Goal: Information Seeking & Learning: Understand process/instructions

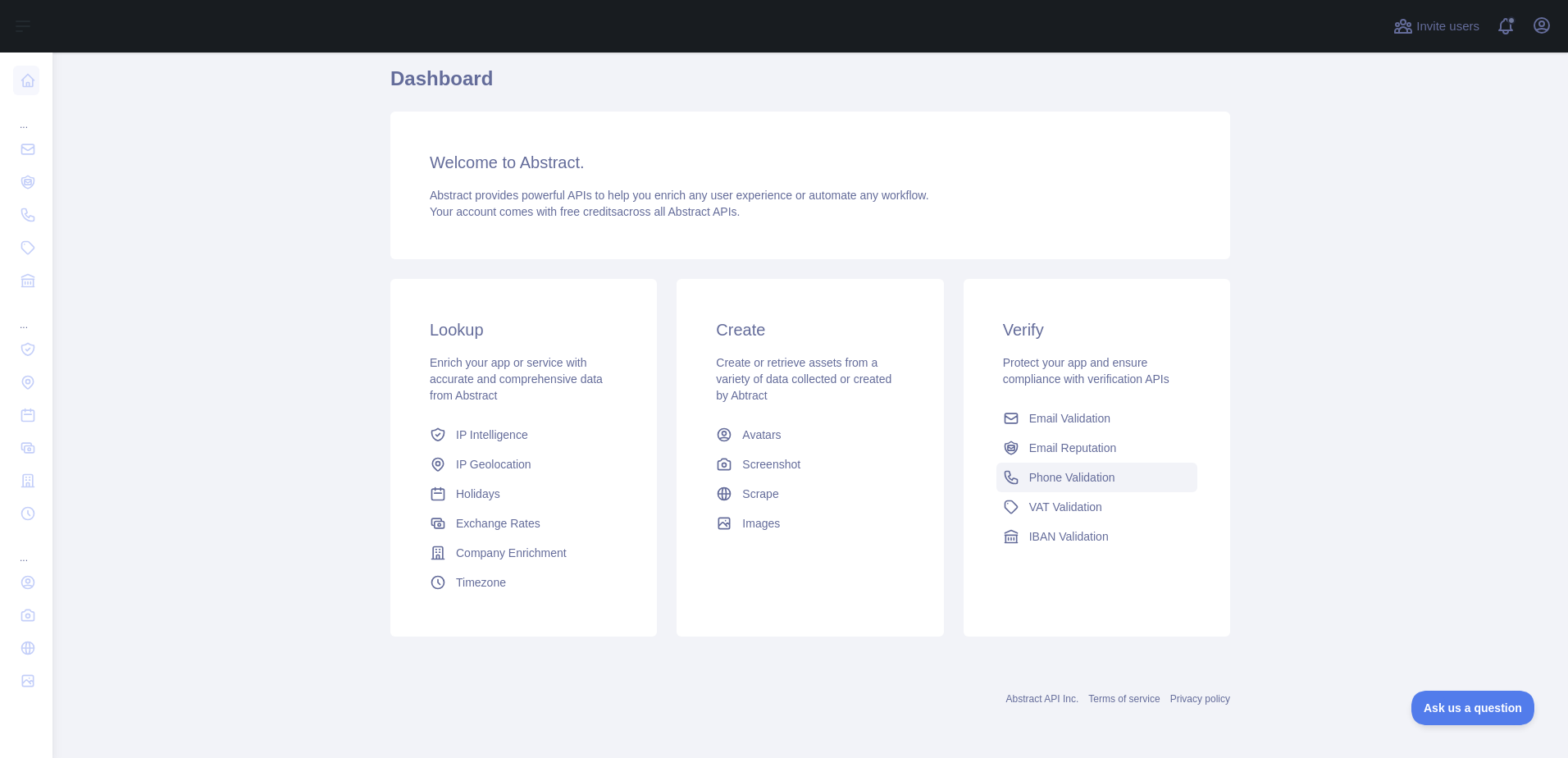
click at [1028, 491] on link "Phone Validation" at bounding box center [1097, 477] width 201 height 30
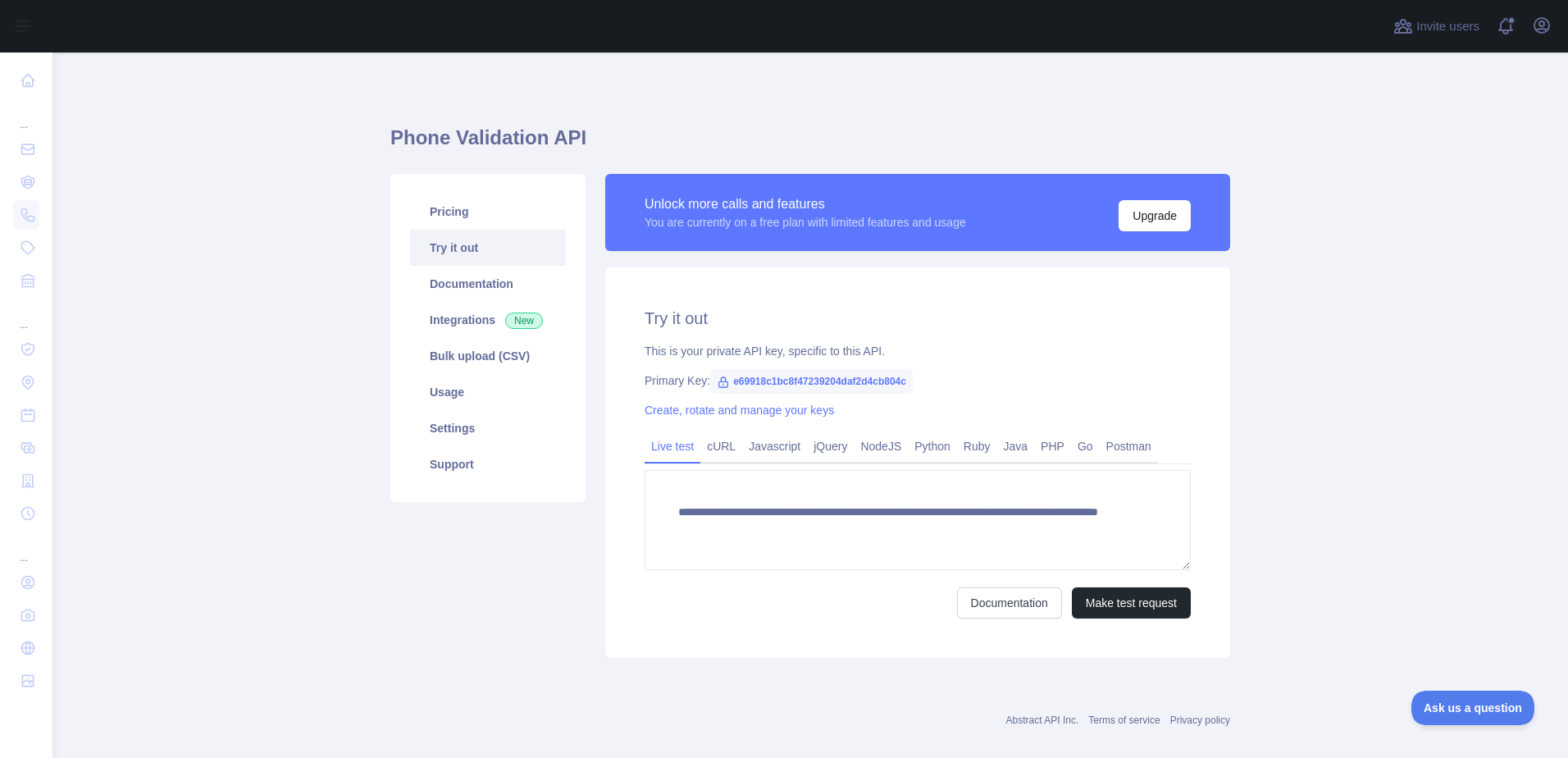
drag, startPoint x: 912, startPoint y: 442, endPoint x: 944, endPoint y: 483, distance: 52.0
click at [912, 442] on link "Python" at bounding box center [933, 445] width 49 height 26
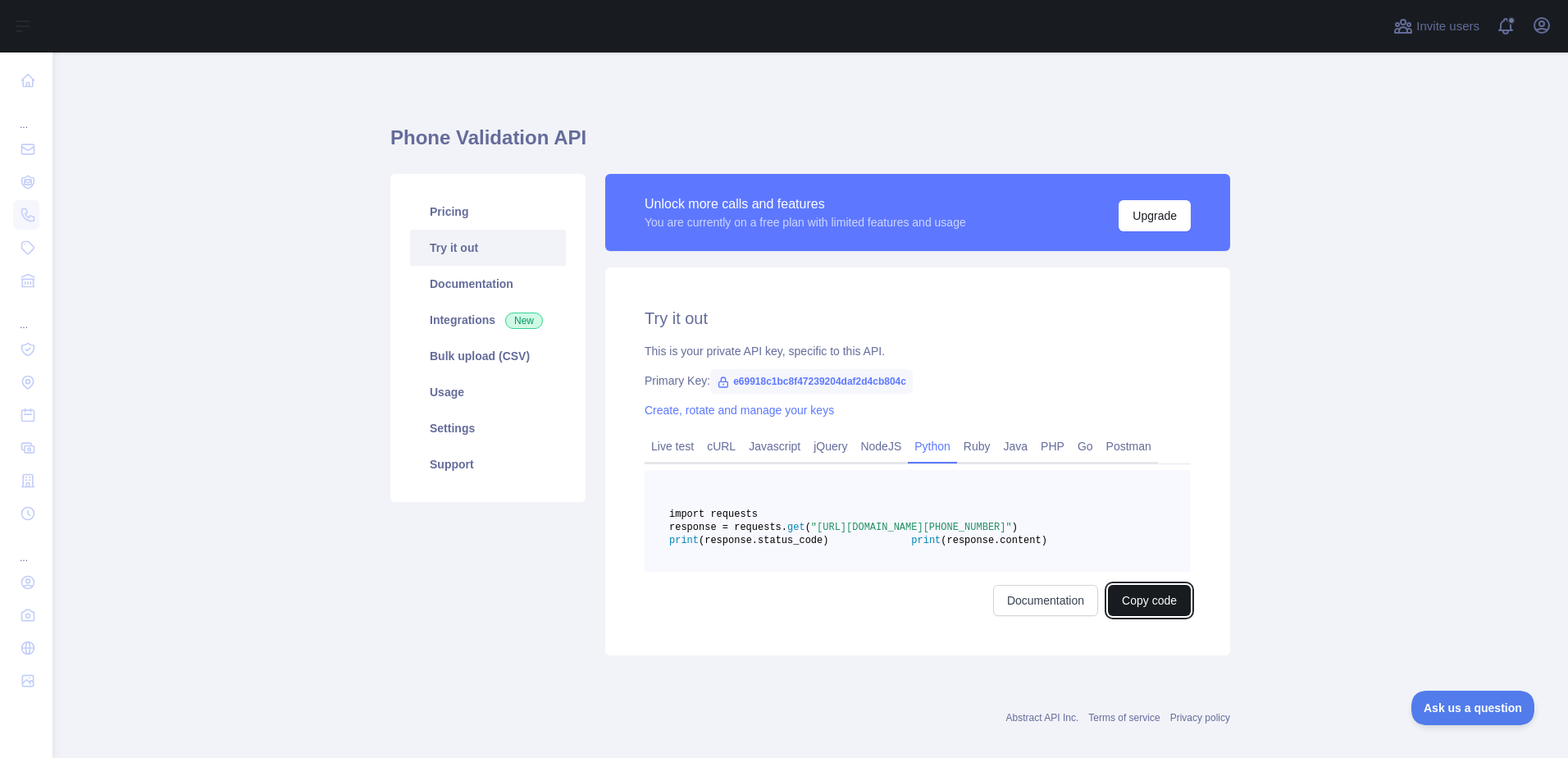
click at [1148, 616] on button "Copy code" at bounding box center [1150, 600] width 83 height 31
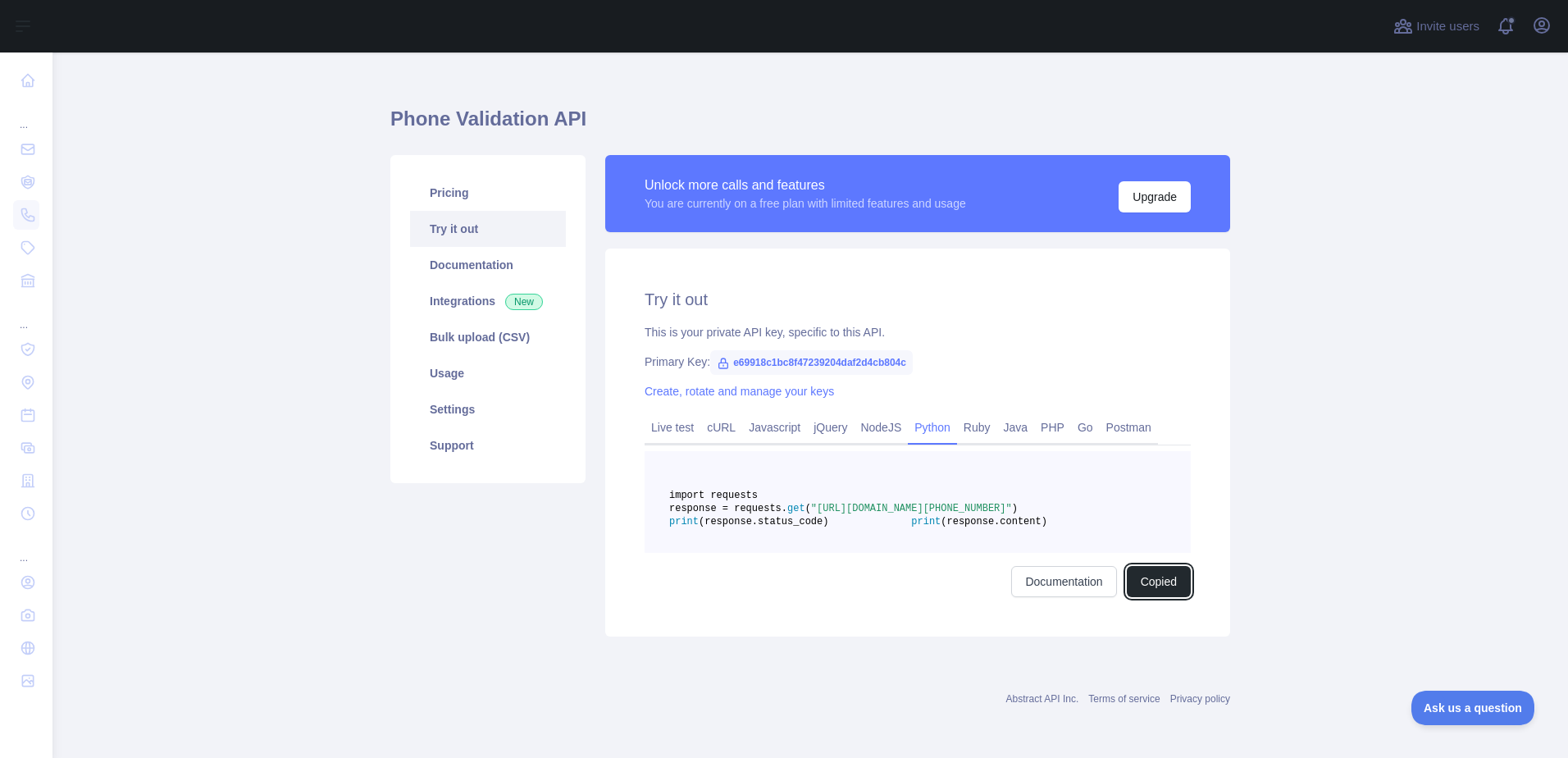
scroll to position [58, 0]
click at [1061, 579] on link "Documentation" at bounding box center [1064, 581] width 105 height 31
click at [448, 174] on link "Pricing" at bounding box center [488, 192] width 155 height 36
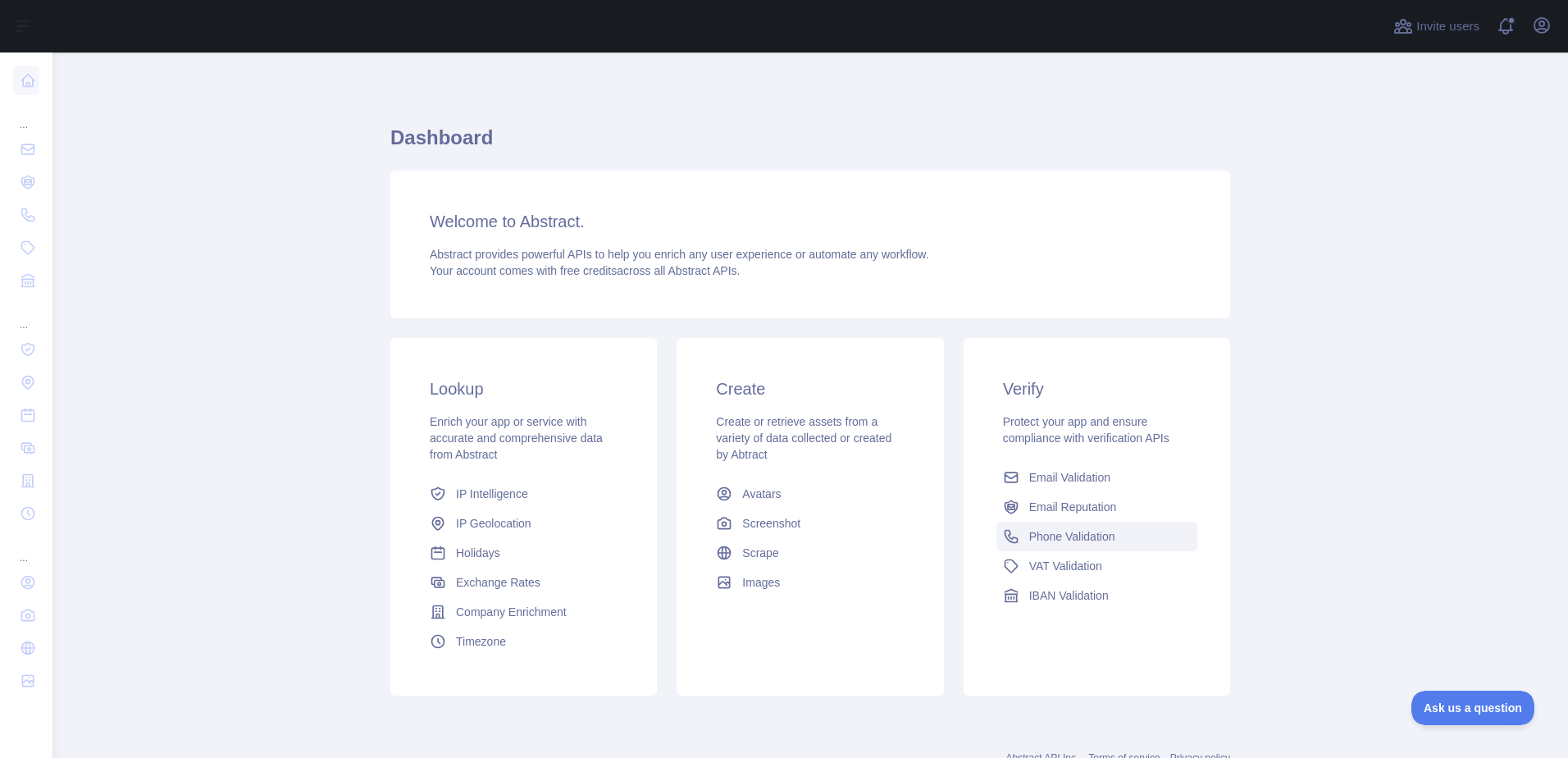
click at [1107, 537] on span "Phone Validation" at bounding box center [1072, 536] width 86 height 16
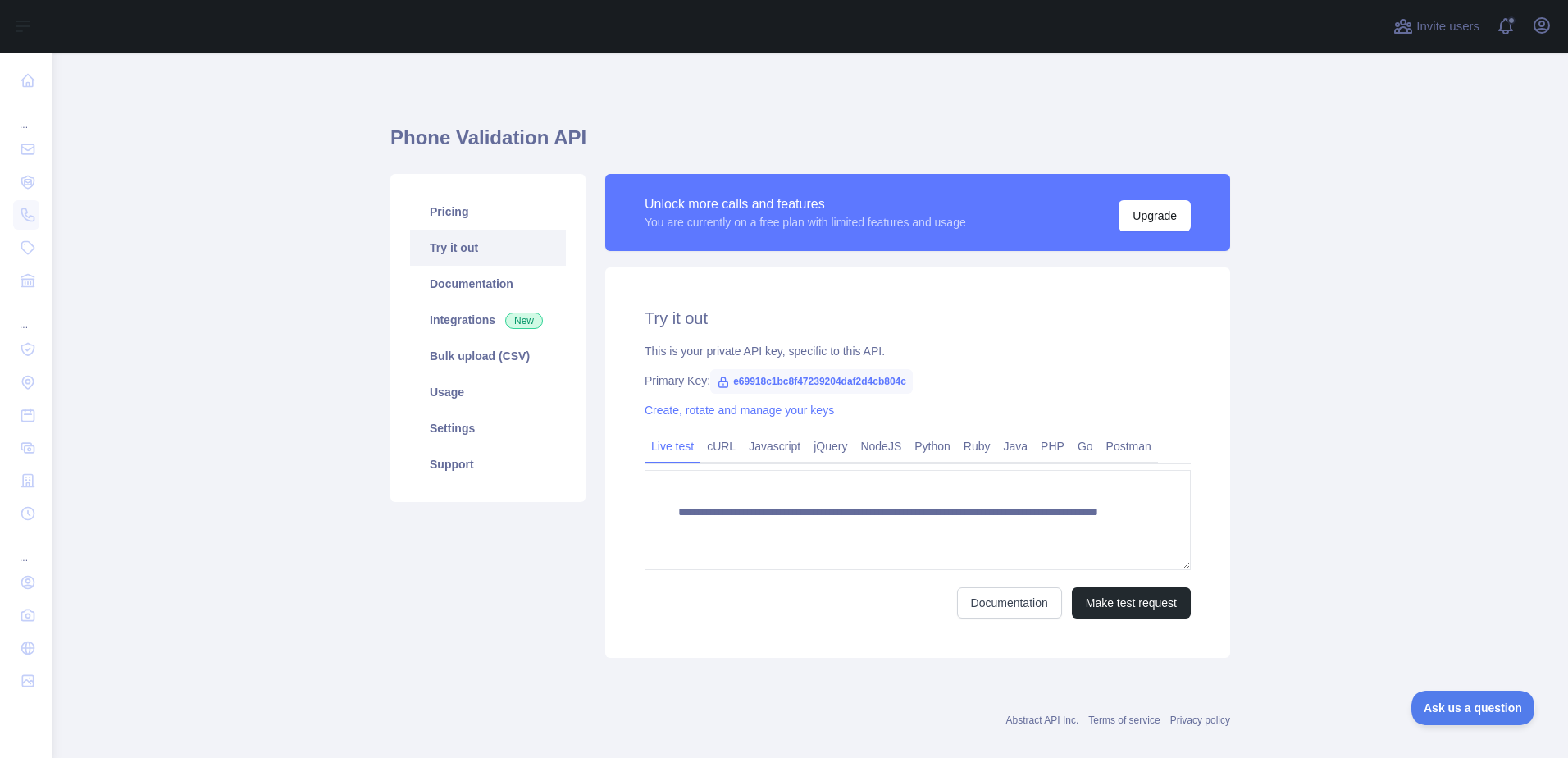
click at [931, 445] on link "Python" at bounding box center [933, 445] width 49 height 26
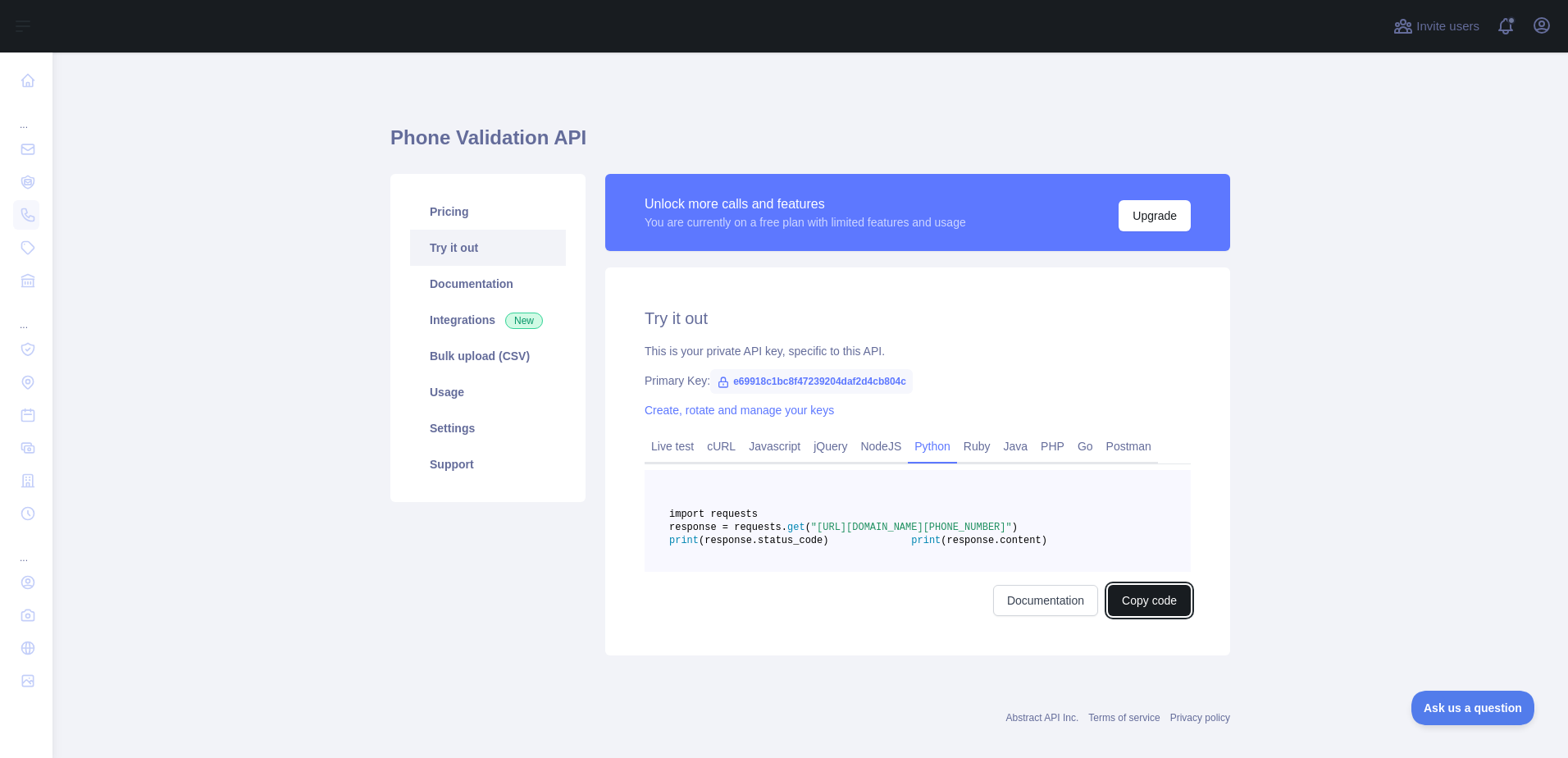
click at [1113, 616] on button "Copy code" at bounding box center [1150, 600] width 83 height 31
click at [1155, 616] on button "Copied" at bounding box center [1159, 600] width 64 height 31
click at [1069, 84] on div "Phone Validation API Pricing Try it out Documentation Integrations New Bulk upl…" at bounding box center [810, 414] width 840 height 724
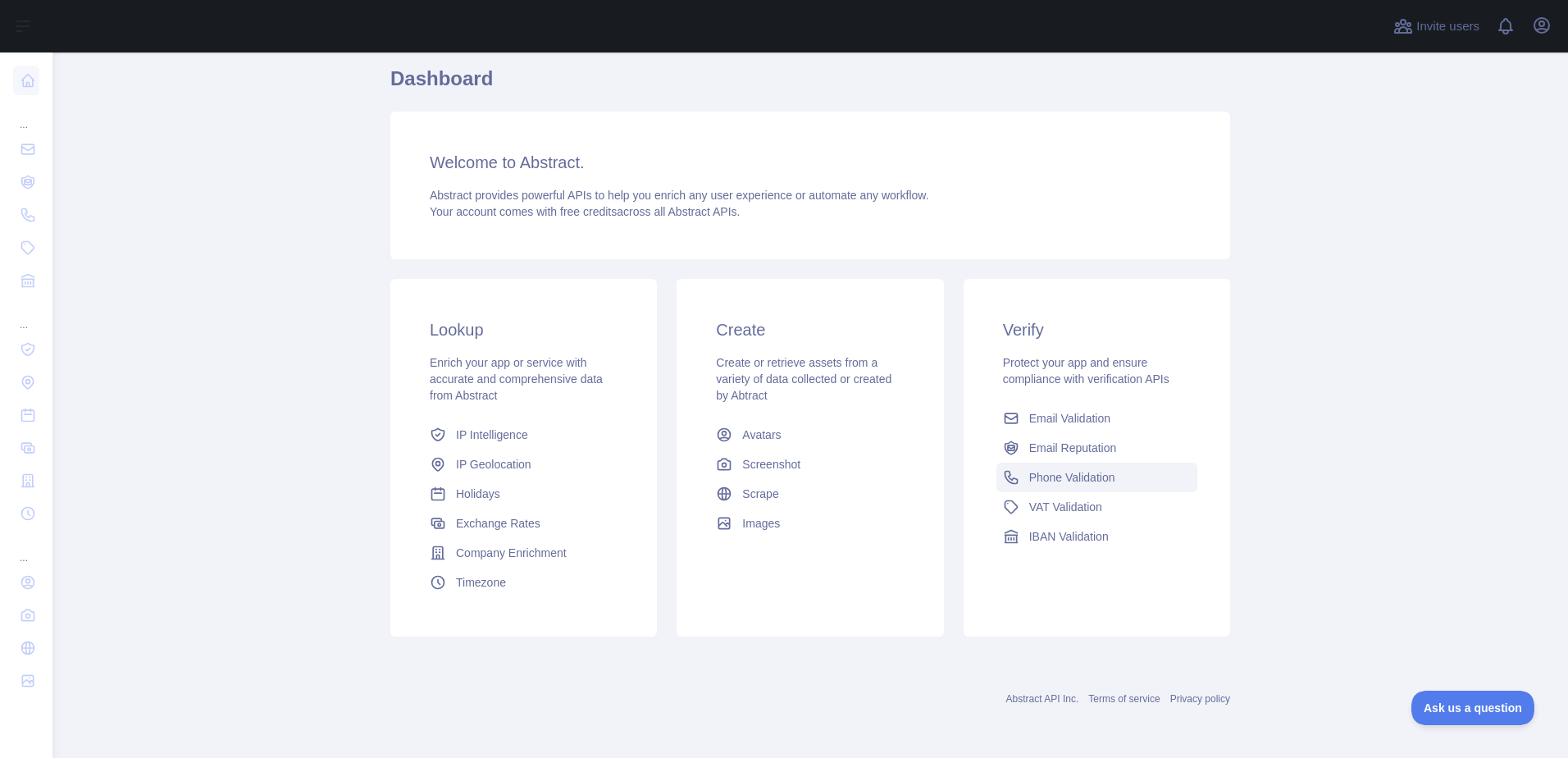
click at [1064, 487] on link "Phone Validation" at bounding box center [1097, 477] width 201 height 30
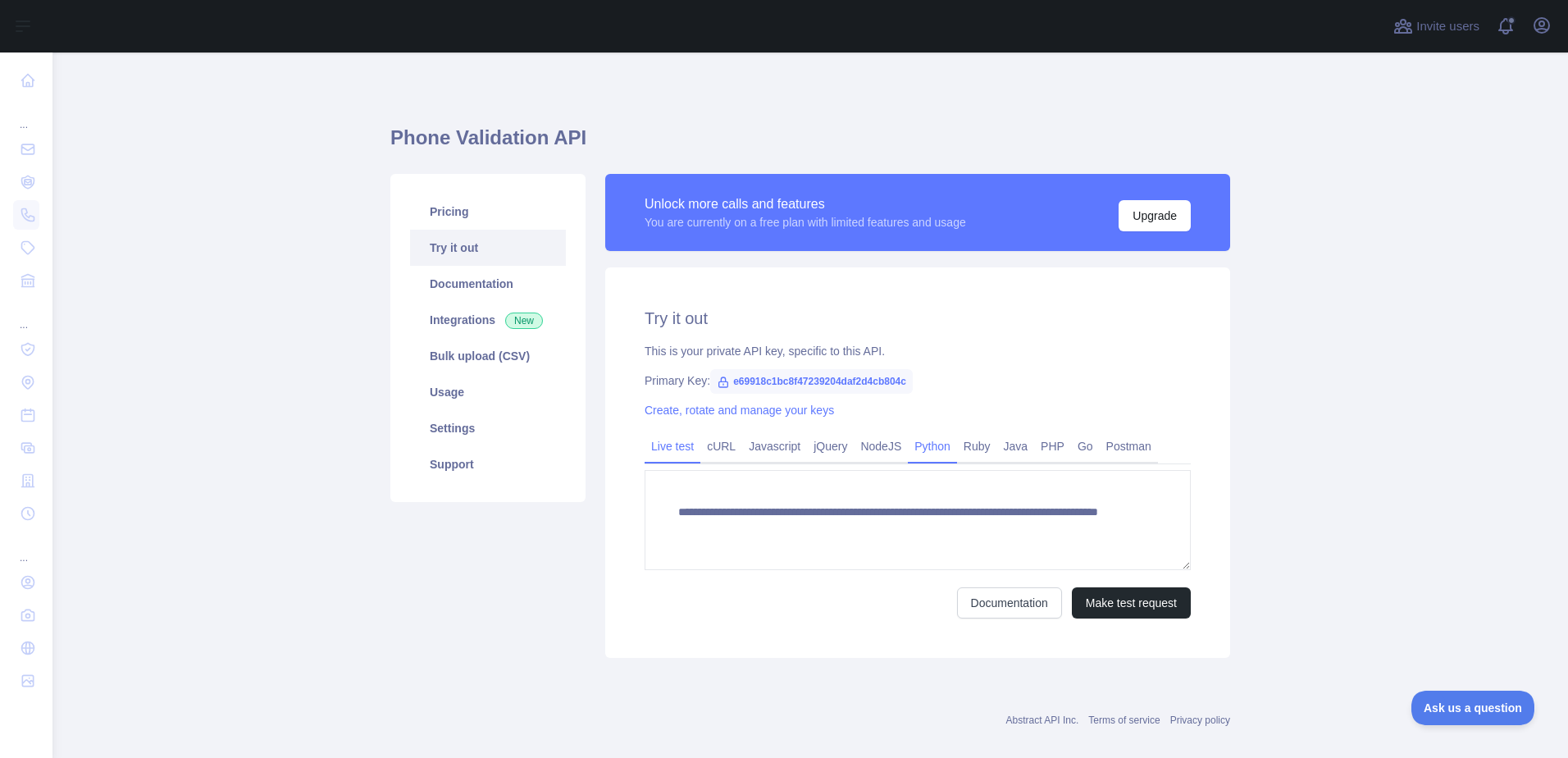
click at [932, 445] on link "Python" at bounding box center [933, 445] width 49 height 26
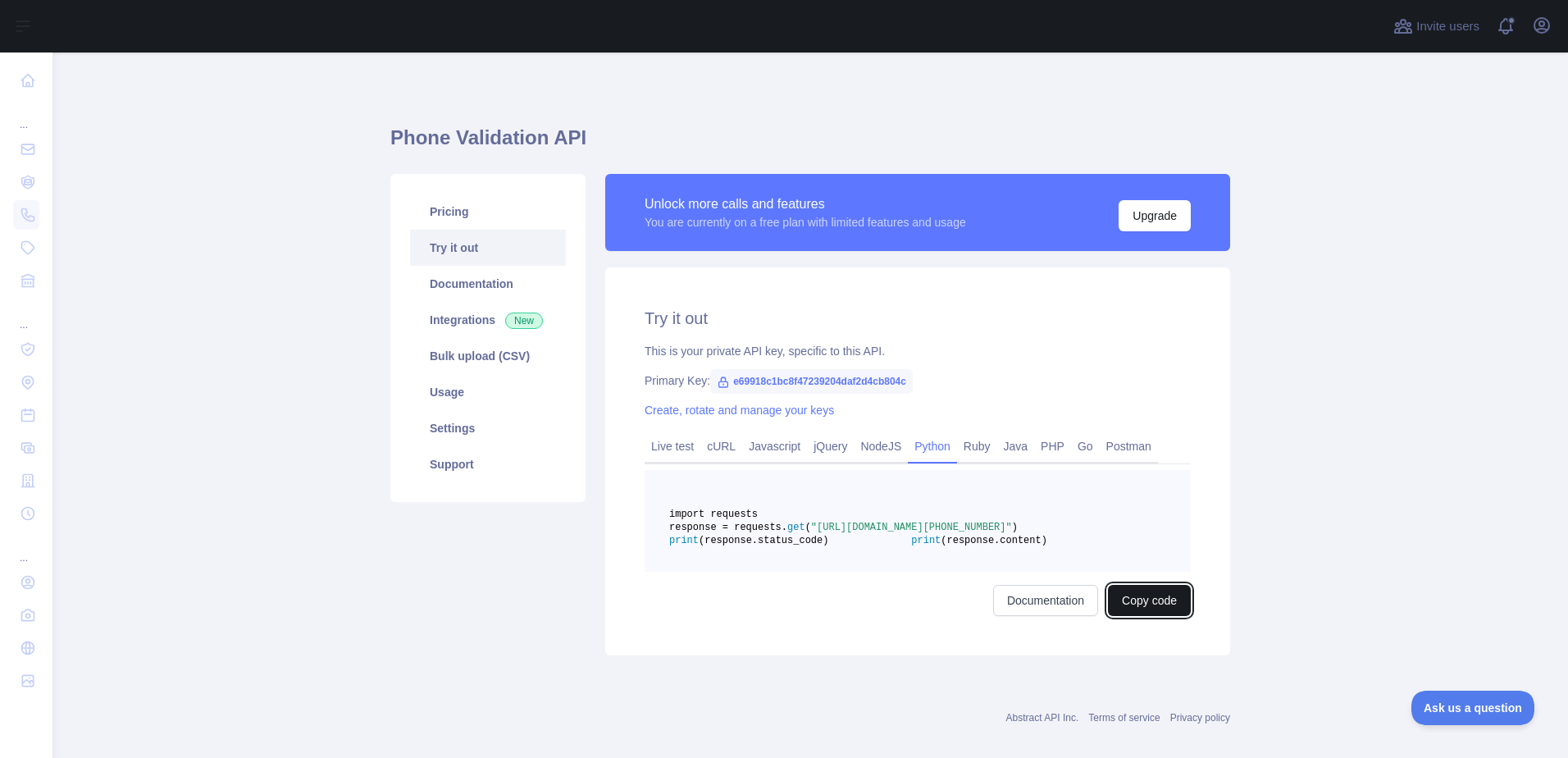
click at [1118, 616] on button "Copy code" at bounding box center [1150, 600] width 83 height 31
click at [1178, 251] on div "Unlock more calls and features You are currently on a free plan with limited fe…" at bounding box center [918, 220] width 625 height 93
click at [1073, 616] on link "Documentation" at bounding box center [1064, 600] width 105 height 31
